Goal: Information Seeking & Learning: Learn about a topic

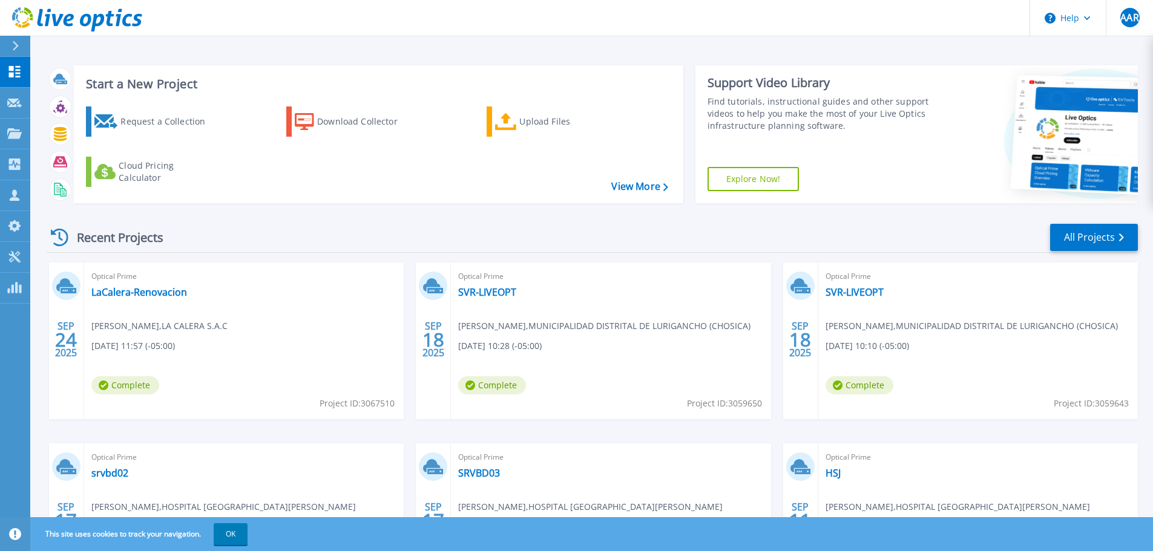
scroll to position [61, 0]
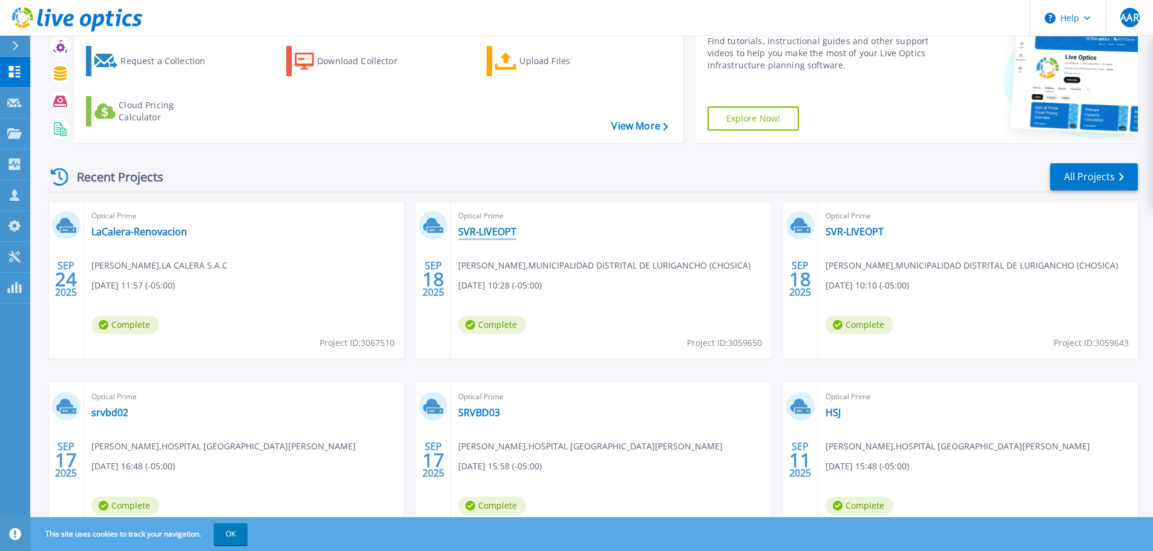
click at [493, 234] on link "SVR-LIVEOPT" at bounding box center [487, 232] width 58 height 12
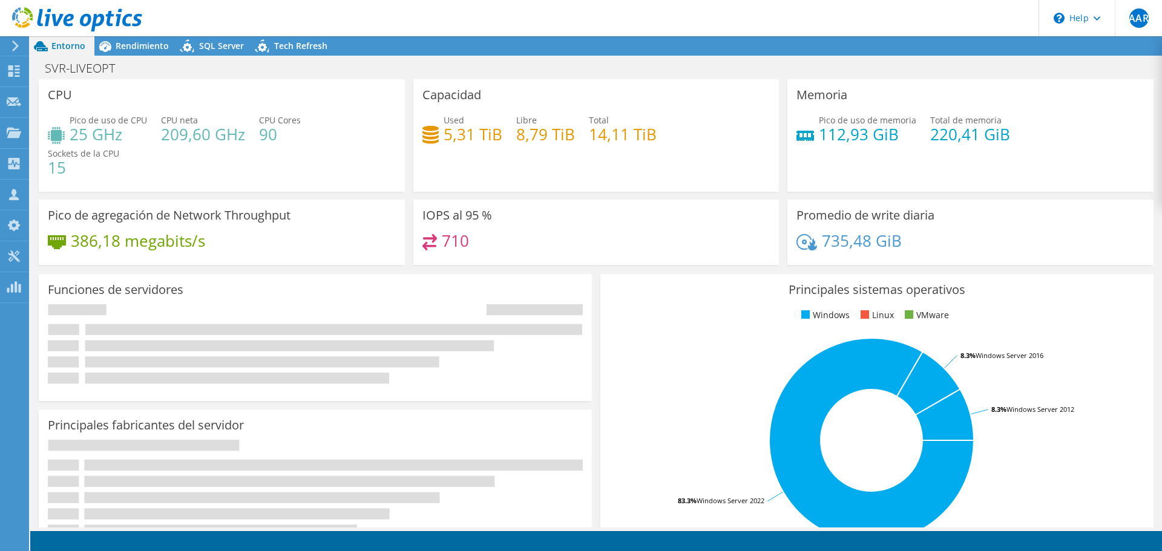
click at [155, 56] on div "SVR-LIVEOPT Imprimir" at bounding box center [596, 68] width 1132 height 24
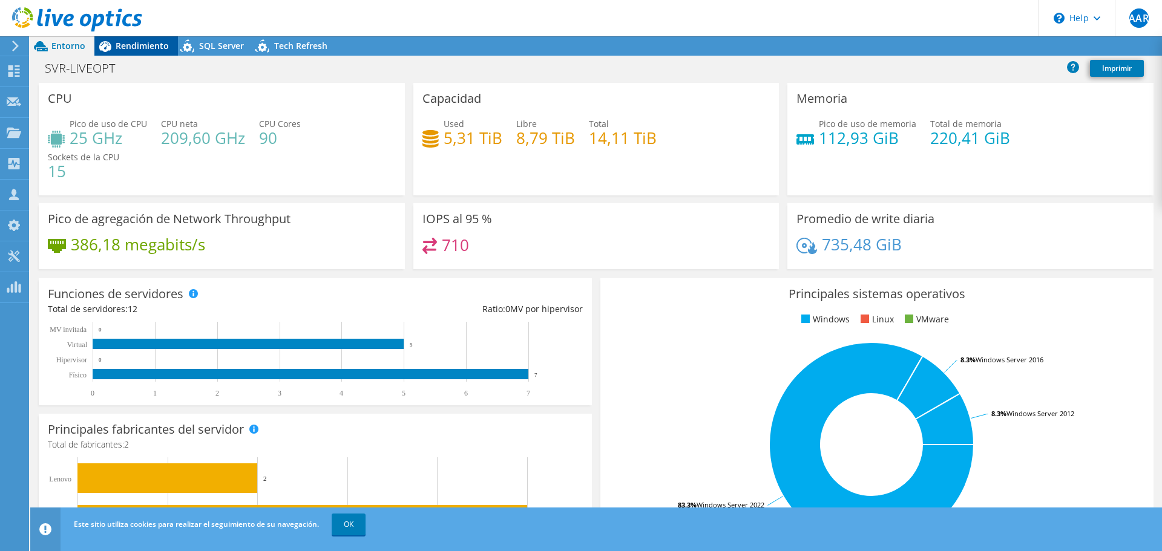
click at [139, 45] on span "Rendimiento" at bounding box center [142, 45] width 53 height 11
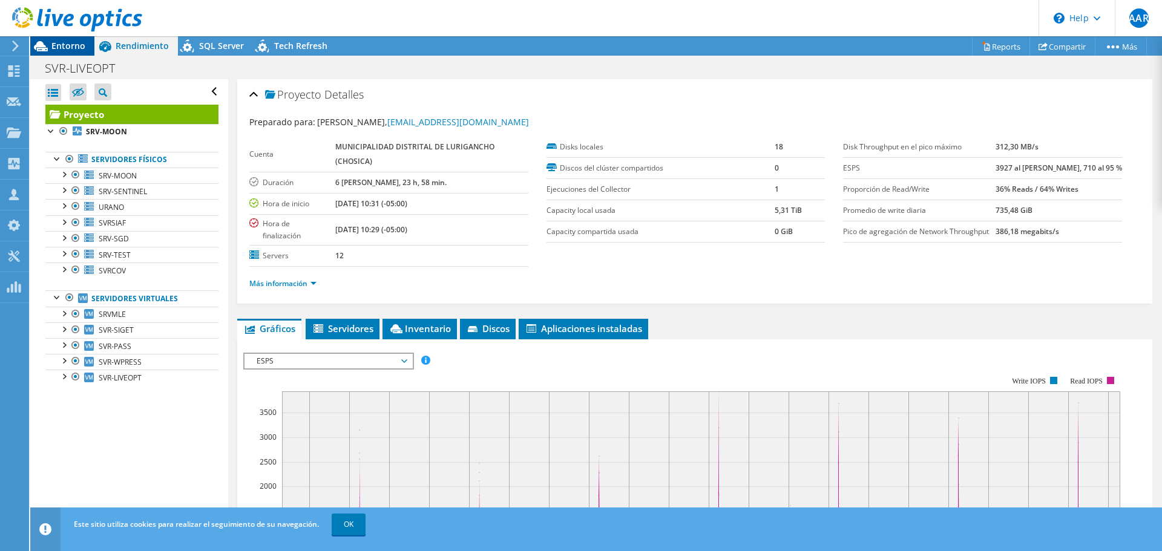
click at [79, 50] on span "Entorno" at bounding box center [68, 45] width 34 height 11
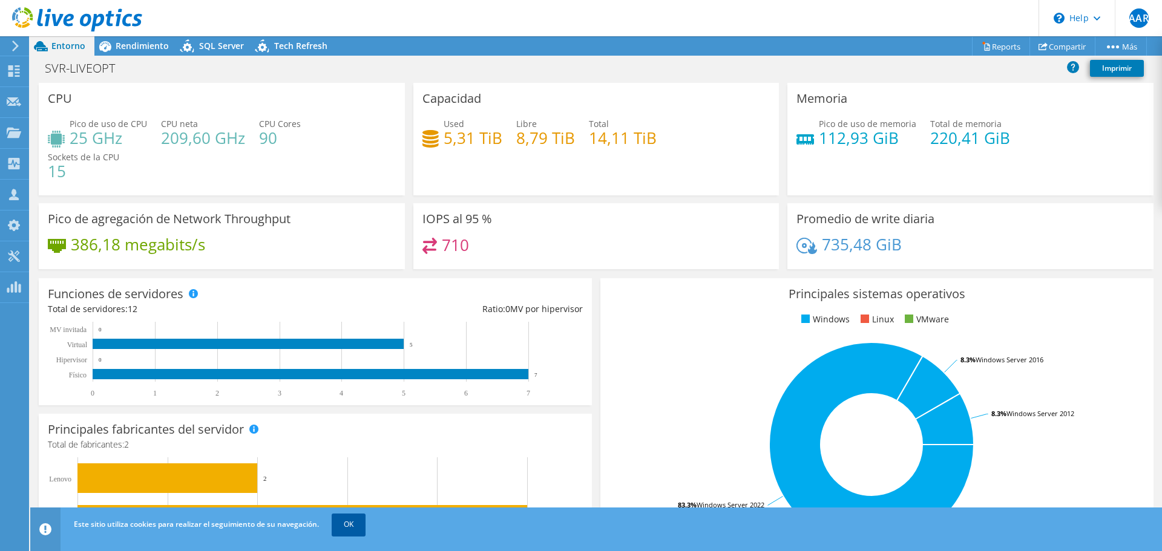
drag, startPoint x: 372, startPoint y: 531, endPoint x: 364, endPoint y: 526, distance: 9.6
click at [372, 531] on div "Este sitio utiliza cookies para realizar el seguimiento de su navegación. OK" at bounding box center [618, 525] width 1095 height 34
click at [361, 522] on link "OK" at bounding box center [349, 525] width 34 height 22
